Goal: Information Seeking & Learning: Learn about a topic

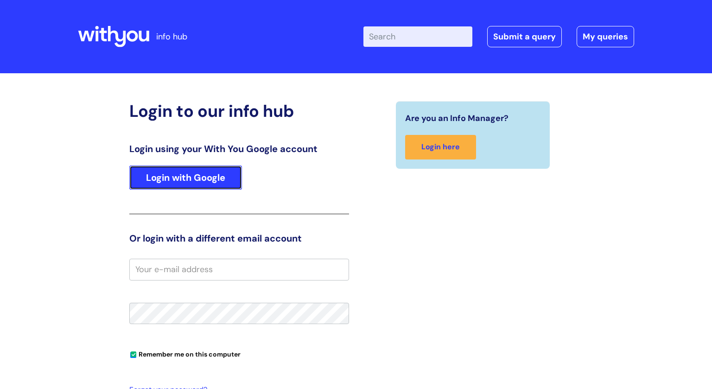
click at [230, 175] on link "Login with Google" at bounding box center [185, 177] width 113 height 24
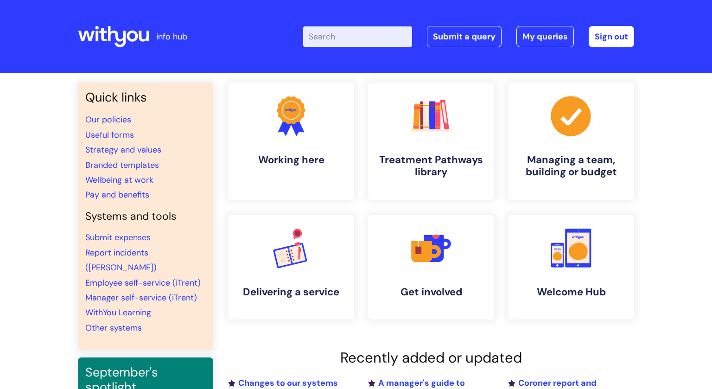
click at [353, 34] on input "Enter your search term here..." at bounding box center [357, 36] width 109 height 20
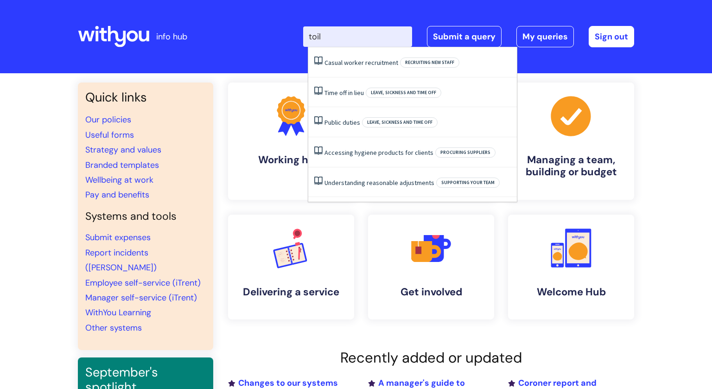
type input "toil"
click button "Search" at bounding box center [0, 0] width 0 height 0
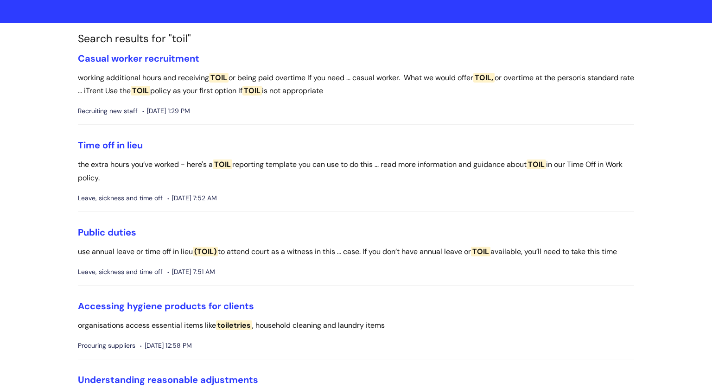
scroll to position [48, 0]
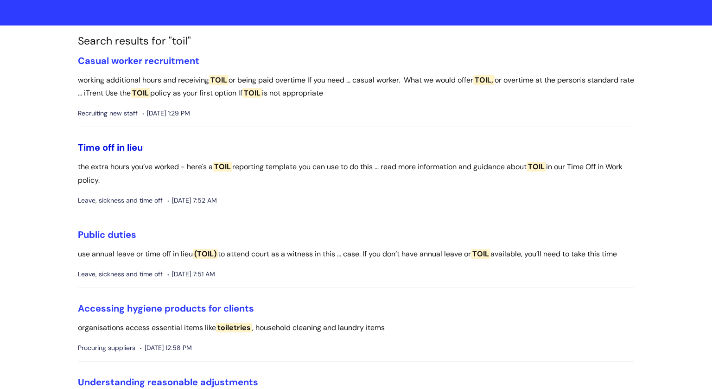
click at [105, 145] on link "Time off in lieu" at bounding box center [110, 147] width 65 height 12
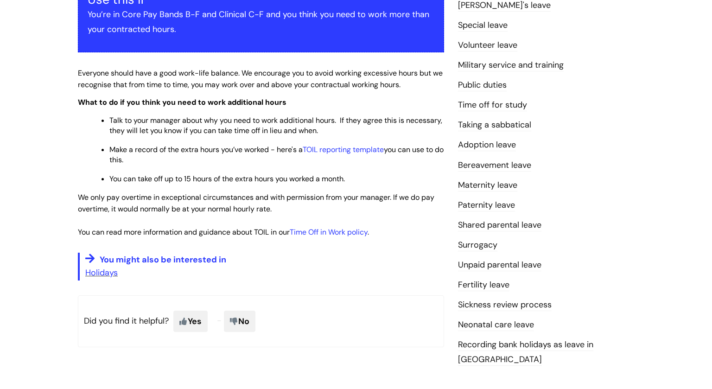
scroll to position [196, 0]
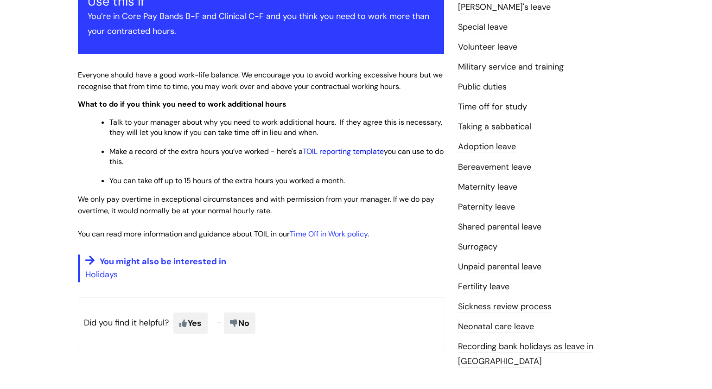
click at [356, 154] on link "TOIL reporting template" at bounding box center [343, 151] width 81 height 10
click at [343, 153] on link "TOIL reporting template" at bounding box center [343, 151] width 81 height 10
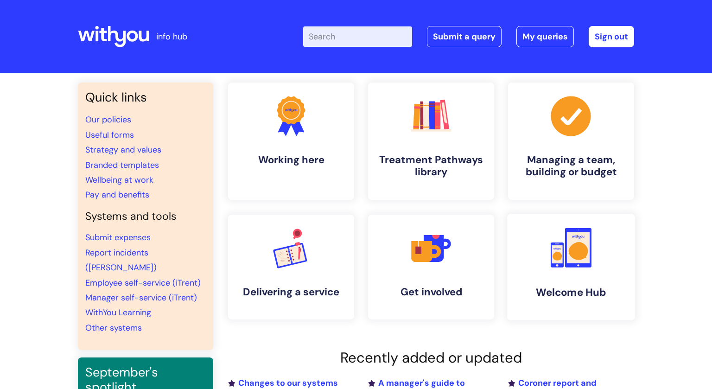
click at [553, 270] on link ".cls-1{fill:#f89b22;}.cls-1,.cls-2,.cls-3{stroke-width:0px;}.cls-2{fill:#2d3cff…" at bounding box center [571, 267] width 128 height 107
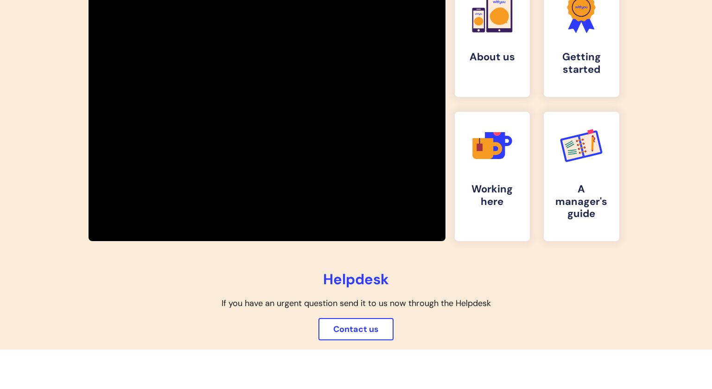
scroll to position [236, 0]
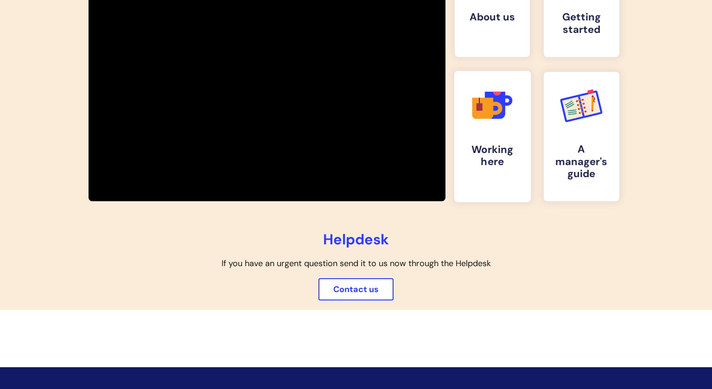
click at [493, 127] on icon ".cls-1{fill:#f89b22;}.cls-1,.cls-2,.cls-3,.cls-4,.cls-5{stroke-width:0px;}.cls-…" at bounding box center [492, 105] width 46 height 46
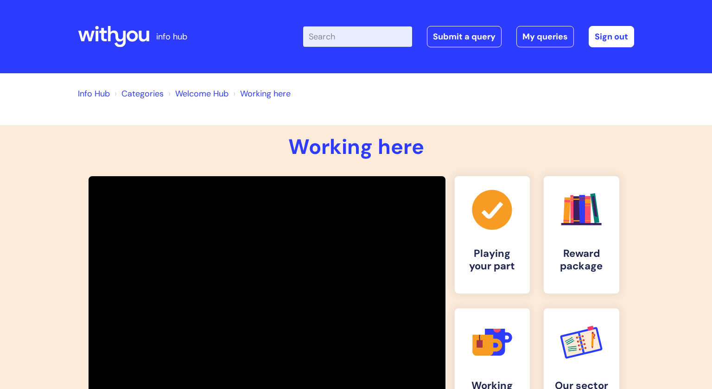
click at [358, 34] on input "Enter your search term here..." at bounding box center [357, 36] width 109 height 20
type input "toil"
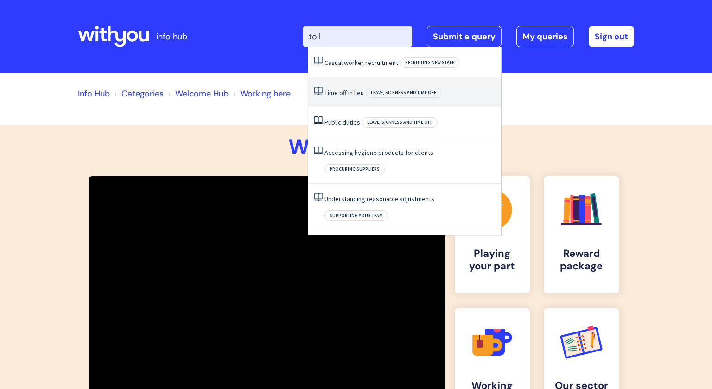
click at [347, 89] on link "Time off in lieu" at bounding box center [343, 93] width 39 height 8
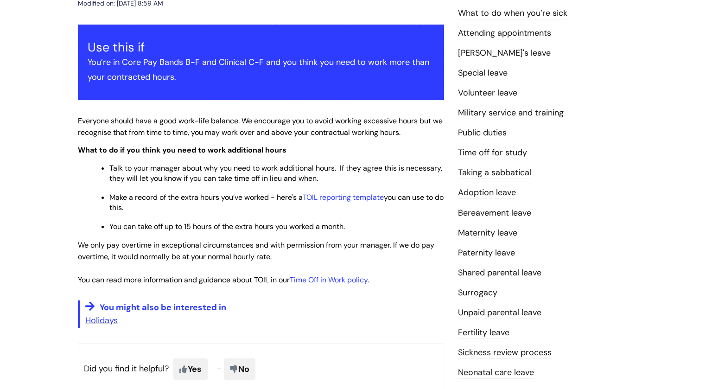
scroll to position [156, 0]
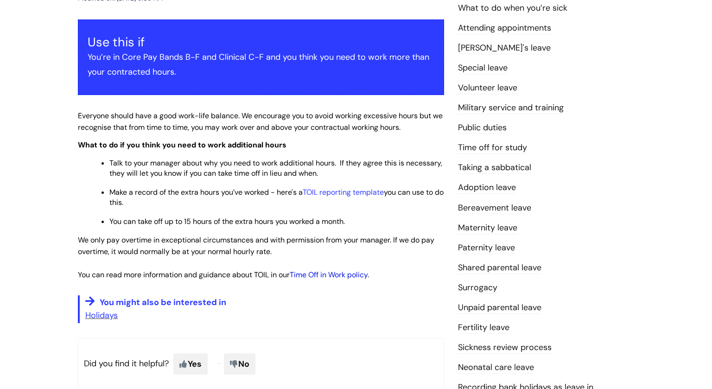
click at [327, 279] on link "Time Off in Work policy" at bounding box center [329, 275] width 78 height 10
